Goal: Navigation & Orientation: Find specific page/section

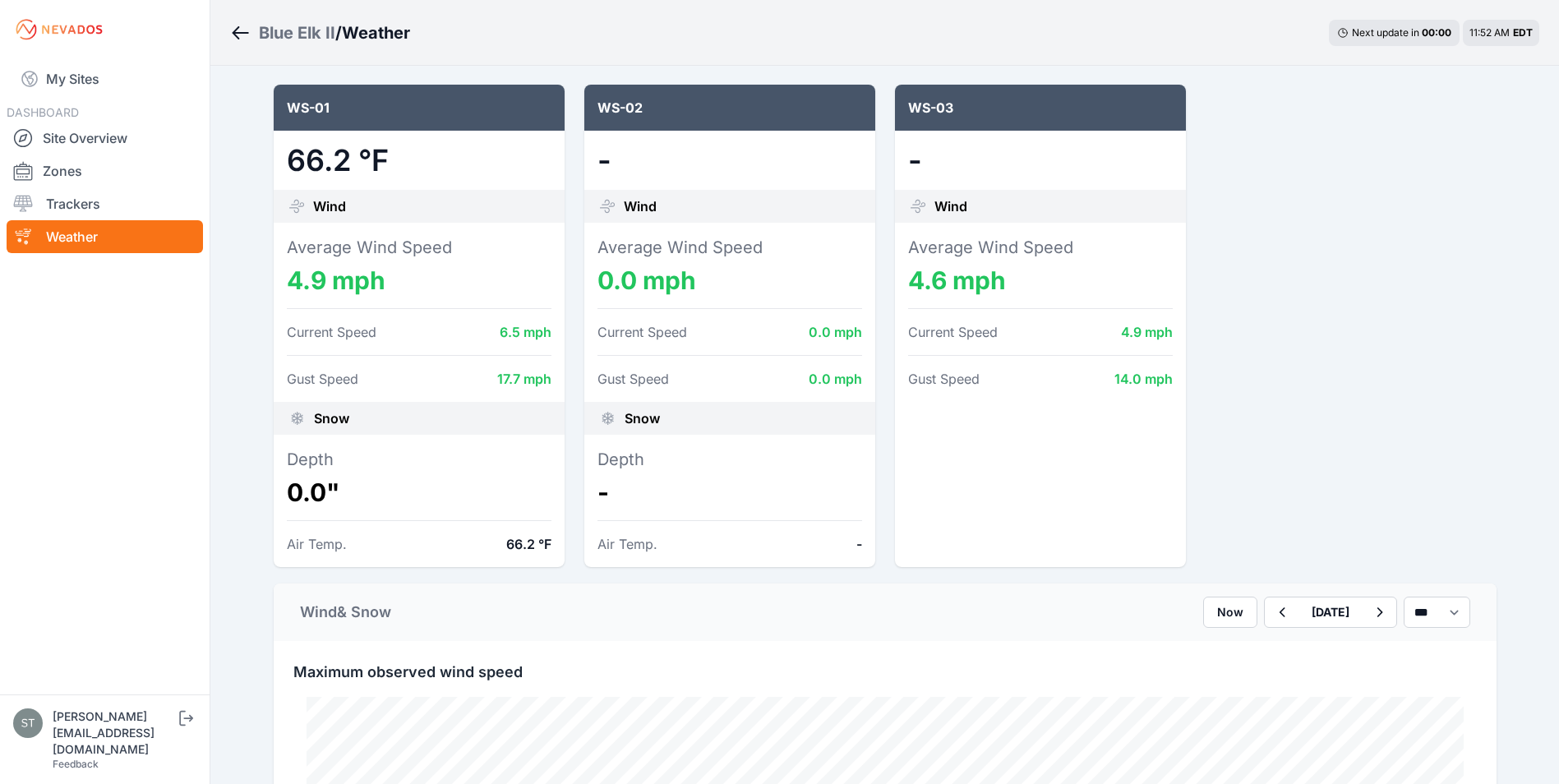
scroll to position [493, 0]
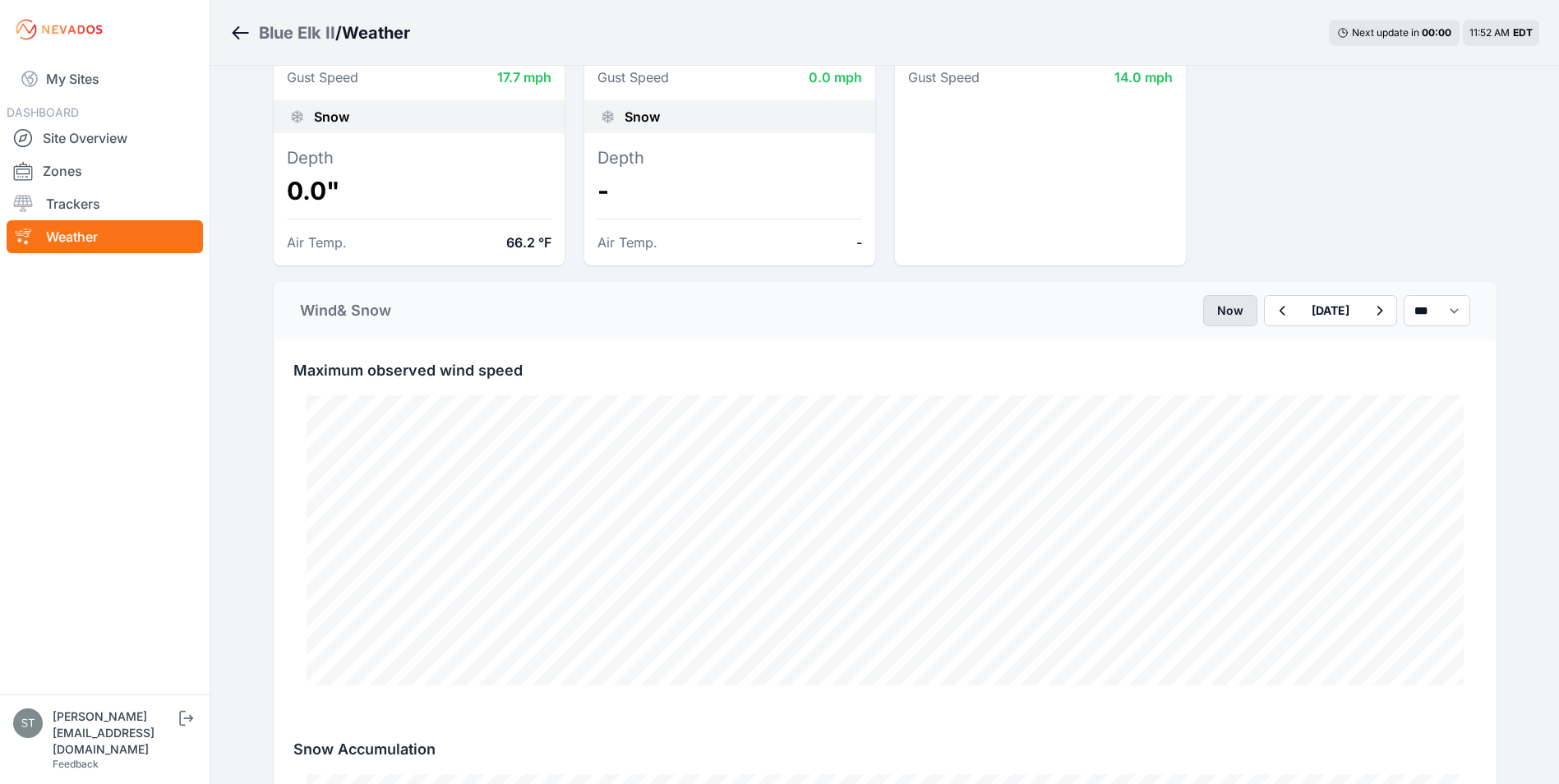
click at [1203, 308] on button "Now" at bounding box center [1231, 311] width 54 height 31
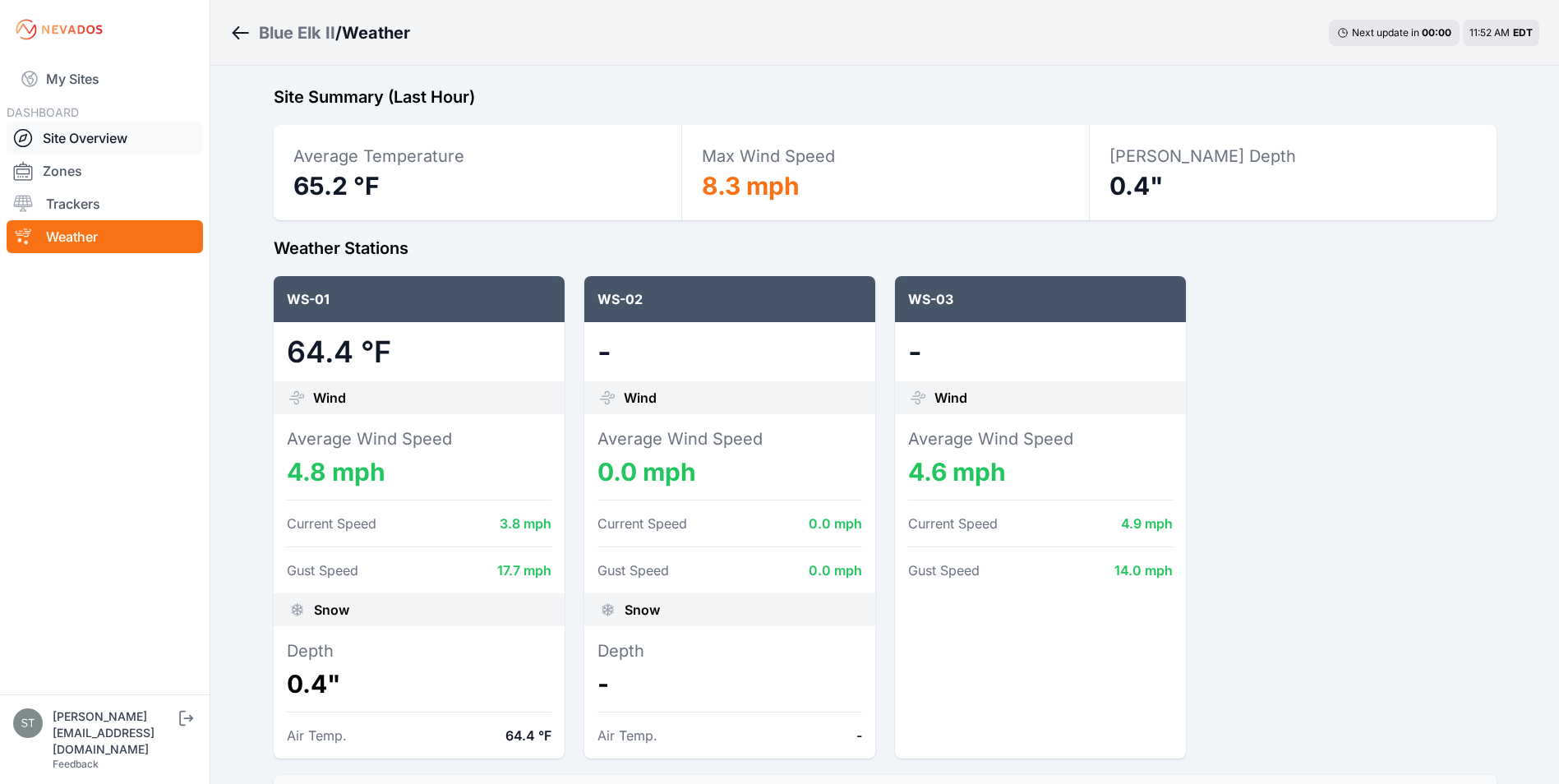
click at [87, 133] on link "Site Overview" at bounding box center [105, 138] width 196 height 33
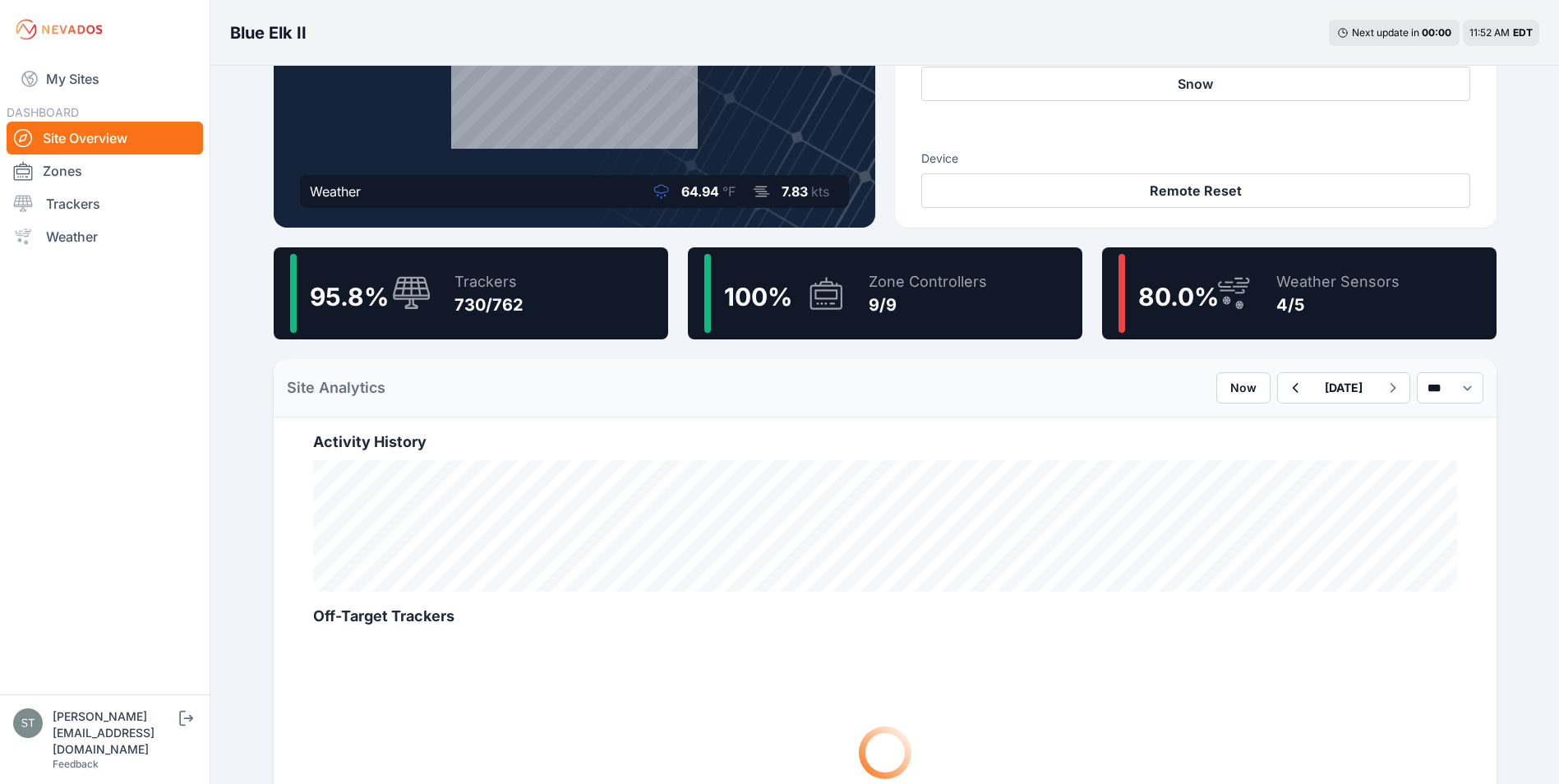
scroll to position [329, 0]
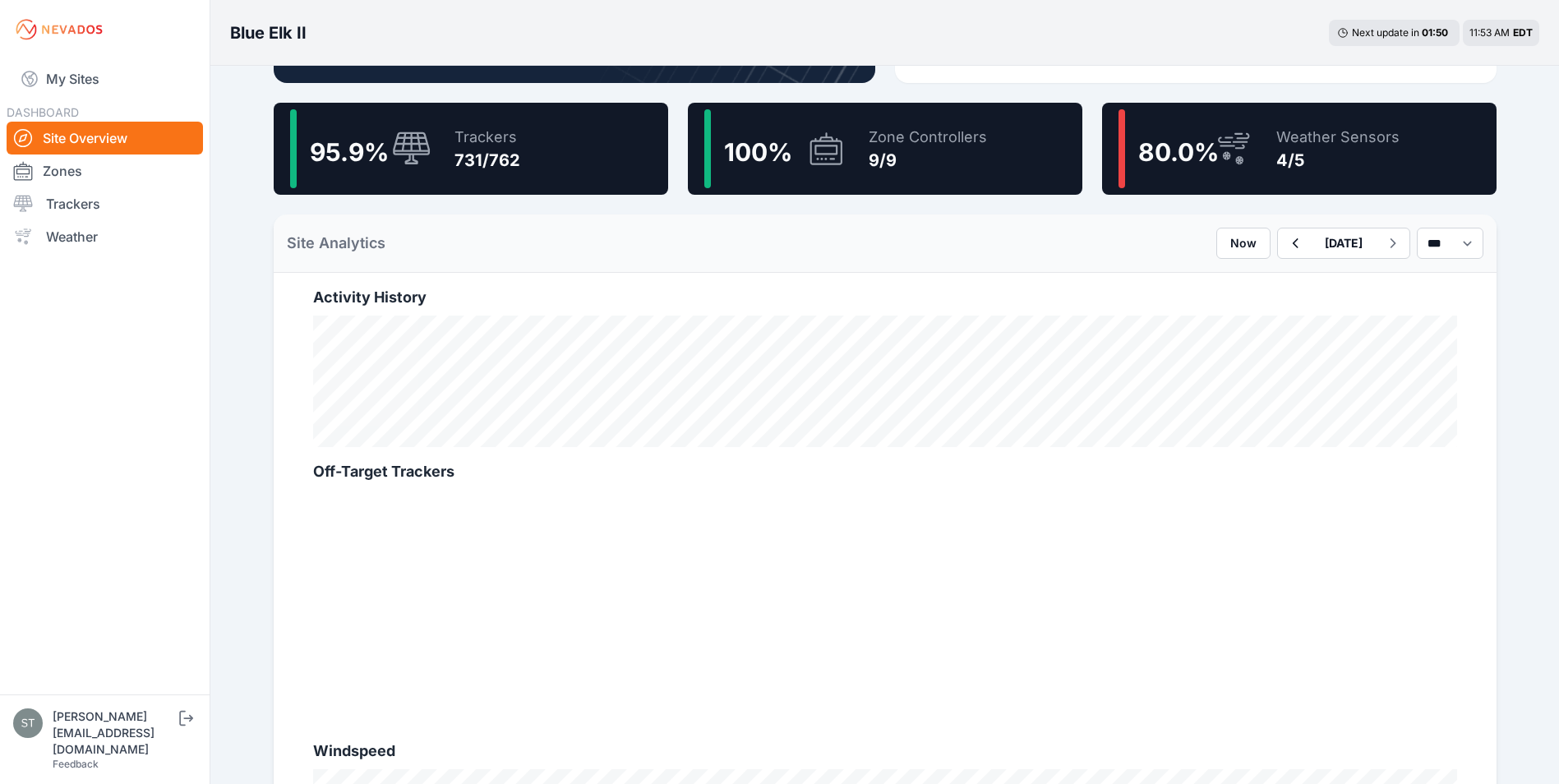
scroll to position [411, 0]
